Goal: Communication & Community: Ask a question

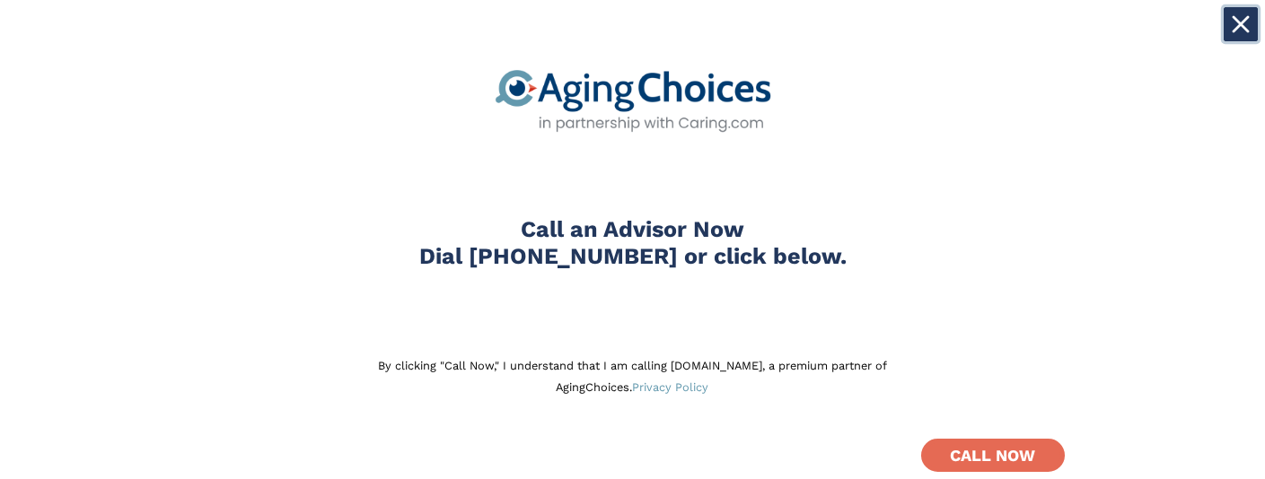
click at [1240, 25] on icon "Close" at bounding box center [1240, 24] width 14 height 14
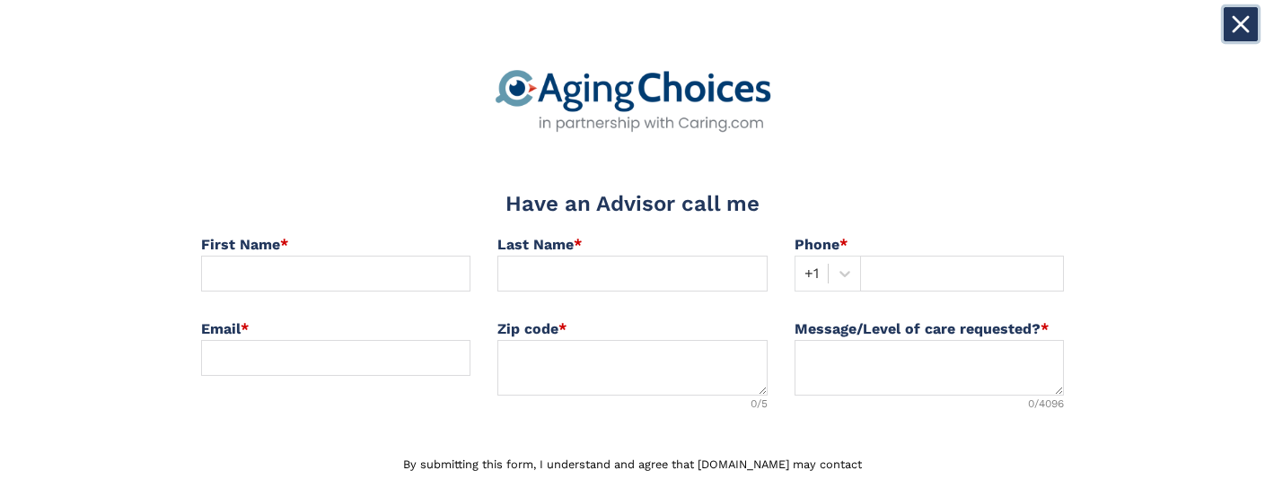
click at [1241, 27] on icon "Close" at bounding box center [1240, 24] width 14 height 14
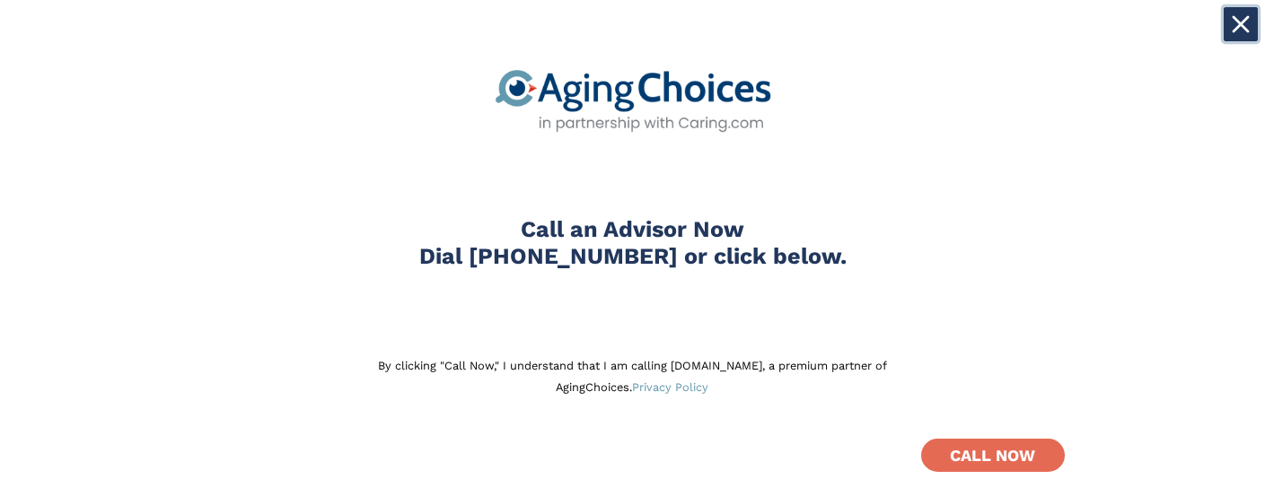
click at [1240, 22] on icon "Close" at bounding box center [1241, 24] width 18 height 18
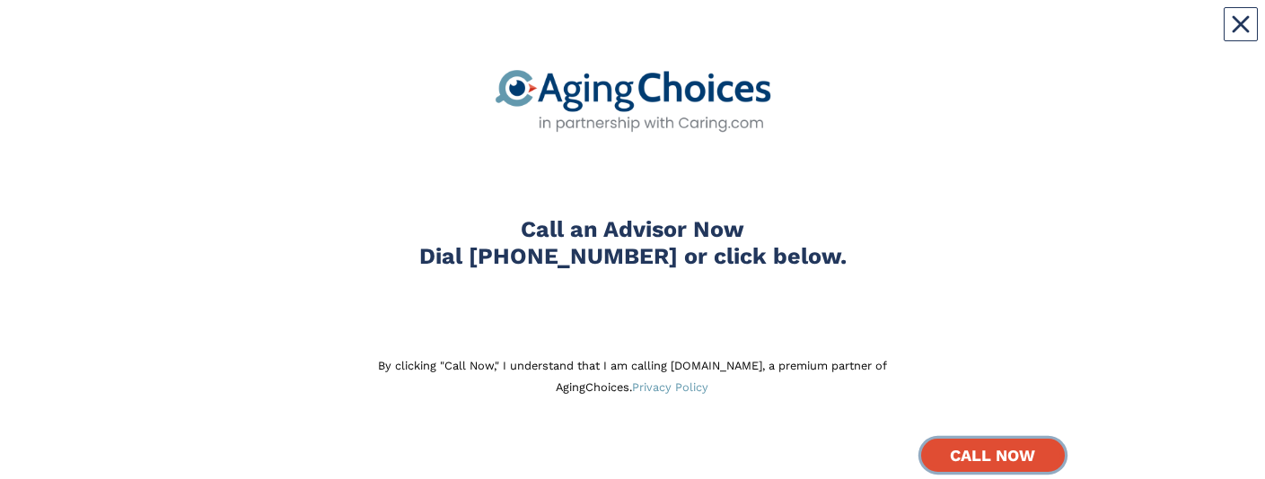
click at [1010, 456] on b "CALL NOW" at bounding box center [992, 455] width 85 height 19
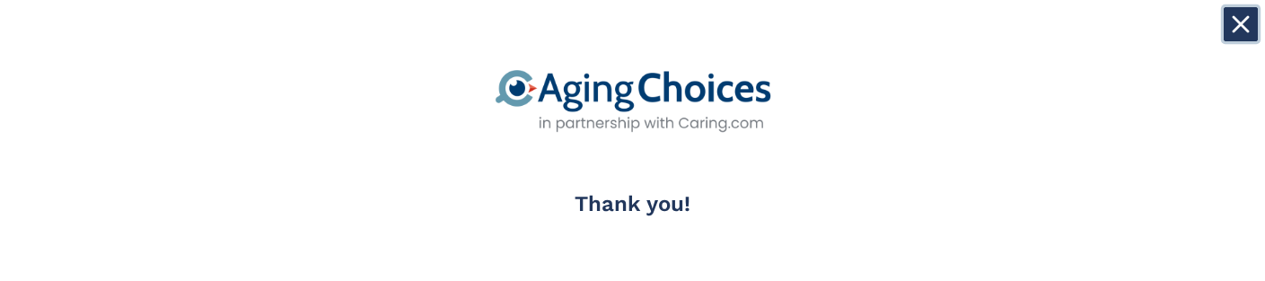
click at [1235, 31] on icon "Close" at bounding box center [1241, 24] width 18 height 18
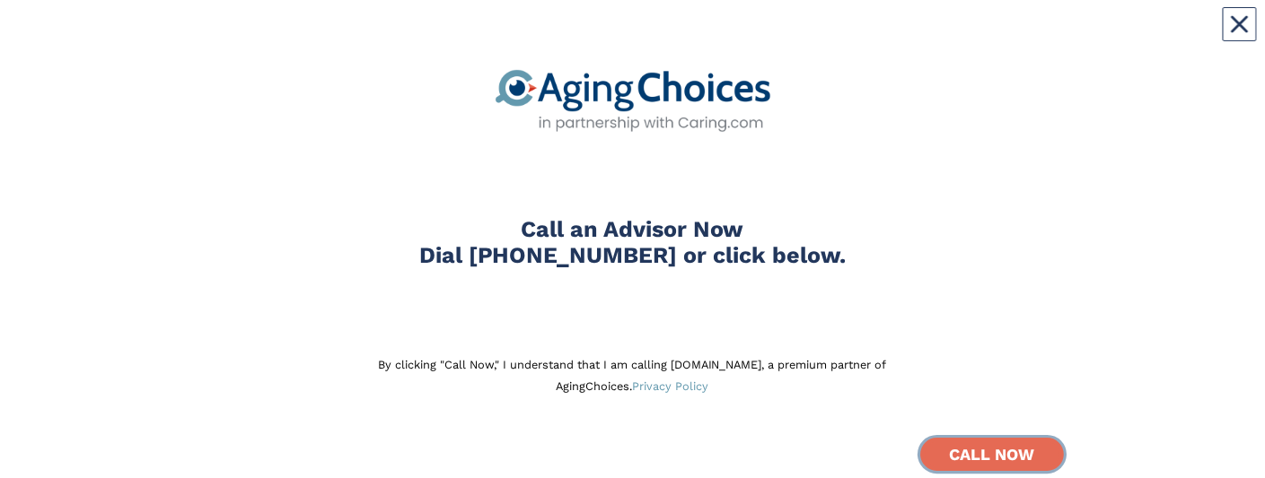
scroll to position [39, 0]
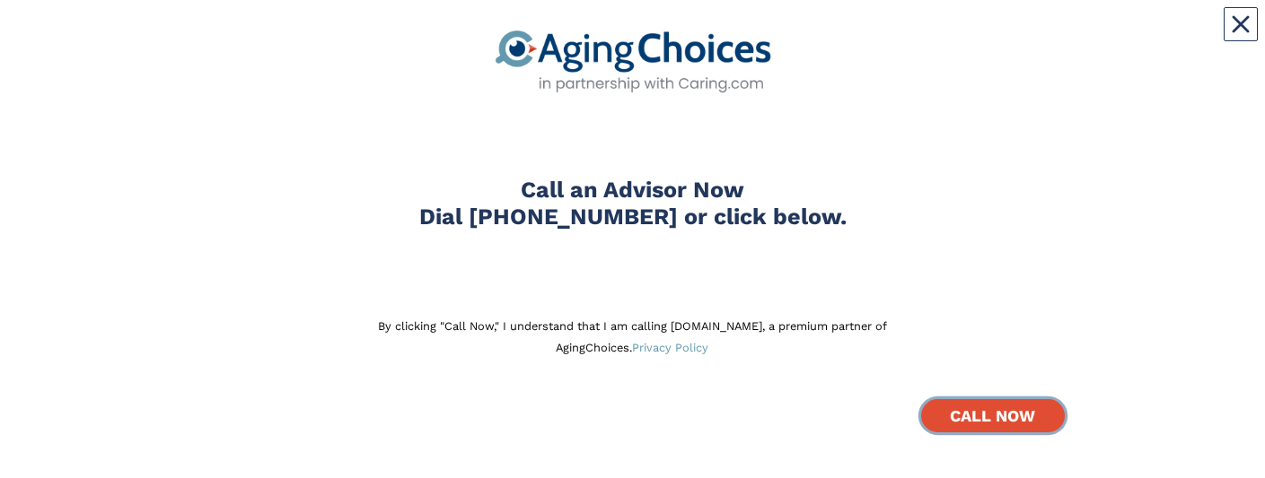
click at [983, 416] on b "CALL NOW" at bounding box center [992, 416] width 85 height 19
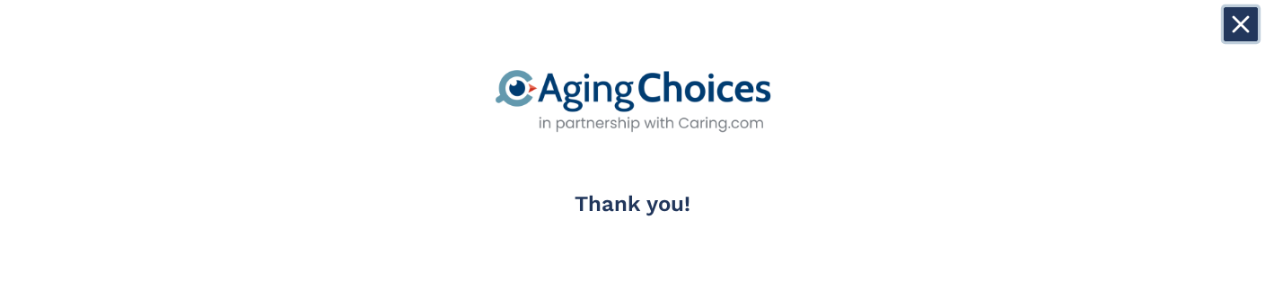
click at [1232, 27] on icon "Close" at bounding box center [1241, 24] width 18 height 18
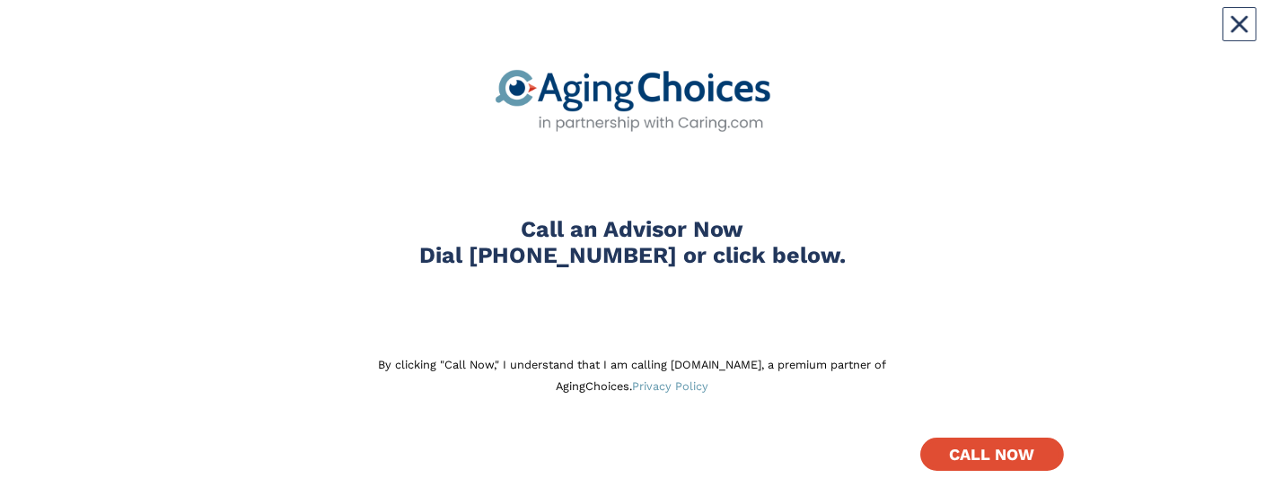
scroll to position [39, 0]
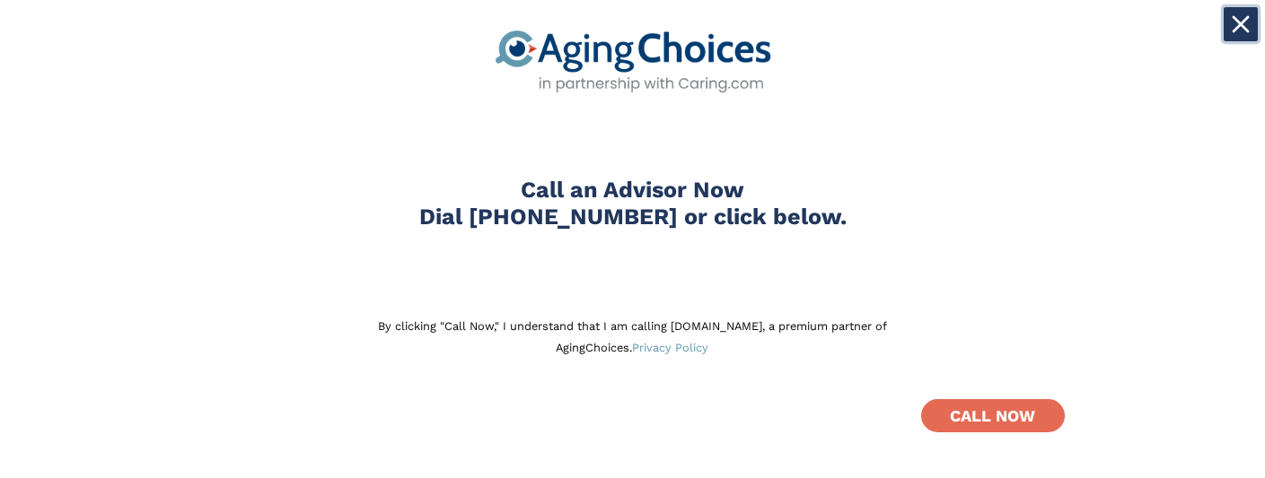
click at [1238, 25] on icon "Close" at bounding box center [1240, 24] width 14 height 14
